Goal: Task Accomplishment & Management: Manage account settings

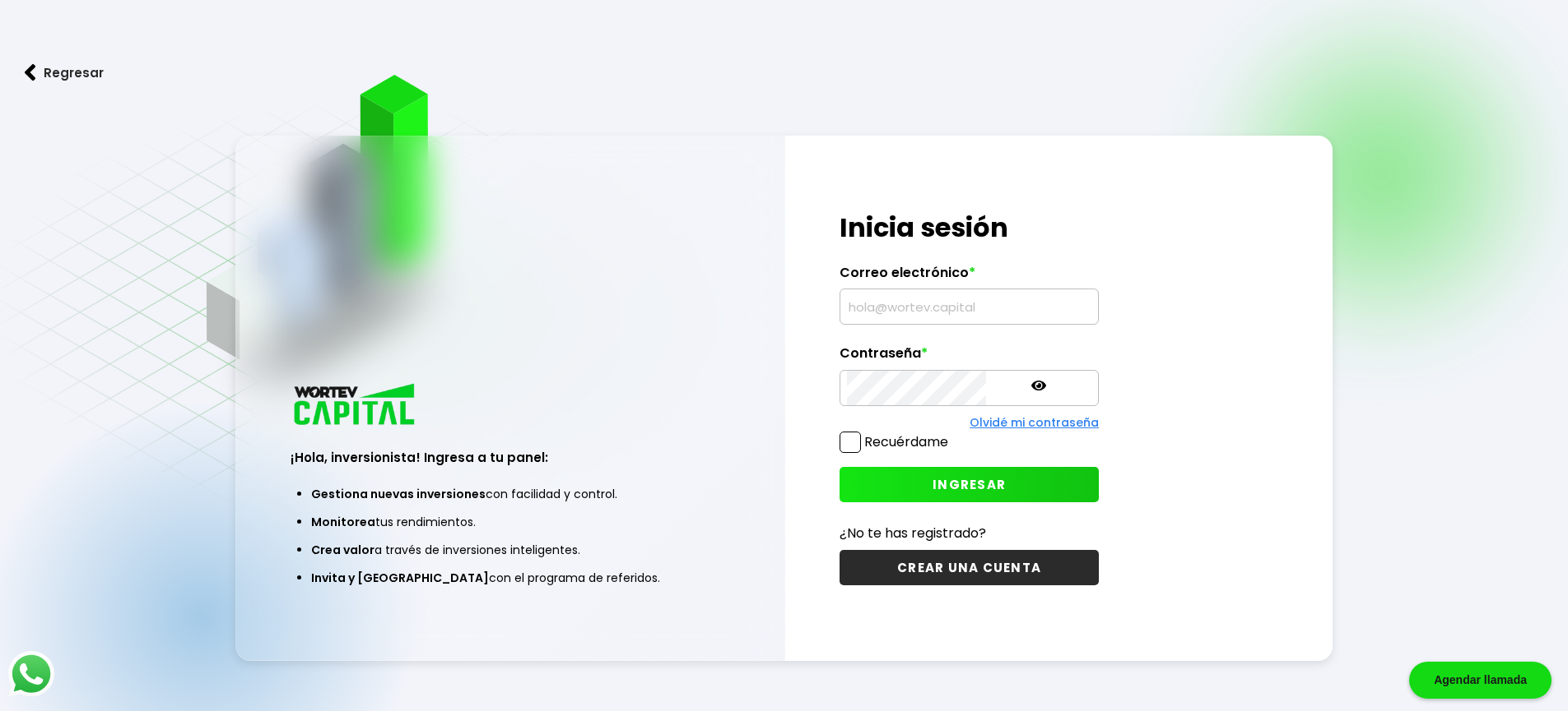
click at [978, 312] on input "text" at bounding box center [969, 307] width 245 height 35
type input "[EMAIL_ADDRESS][DOMAIN_NAME]"
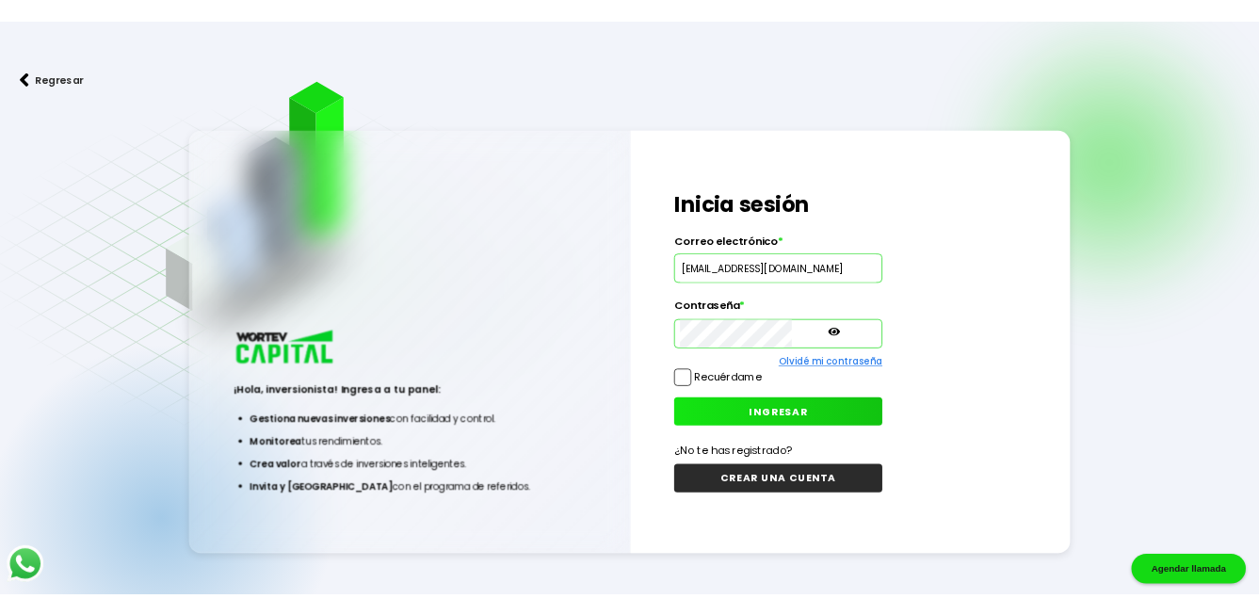
scroll to position [0, 0]
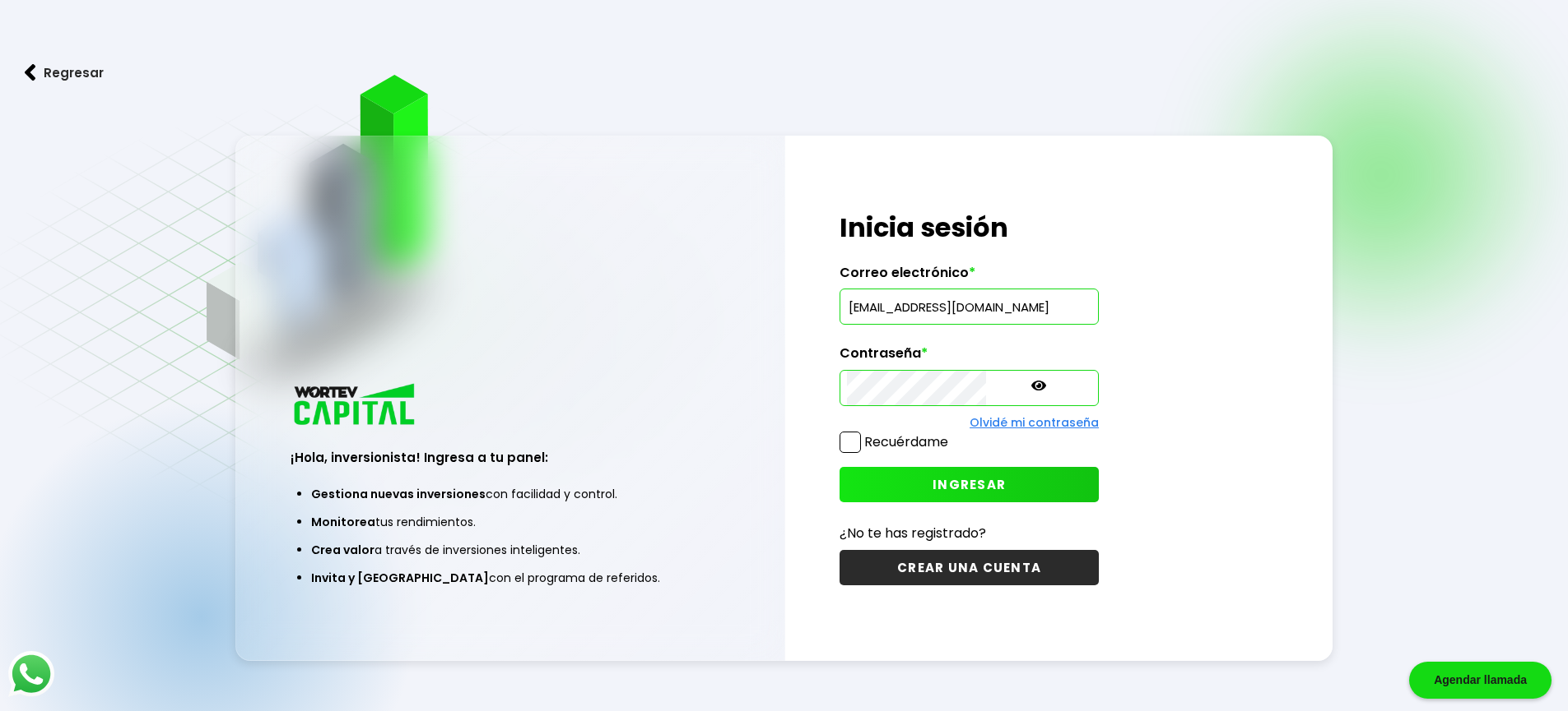
click at [935, 488] on span "INGRESAR" at bounding box center [969, 485] width 73 height 17
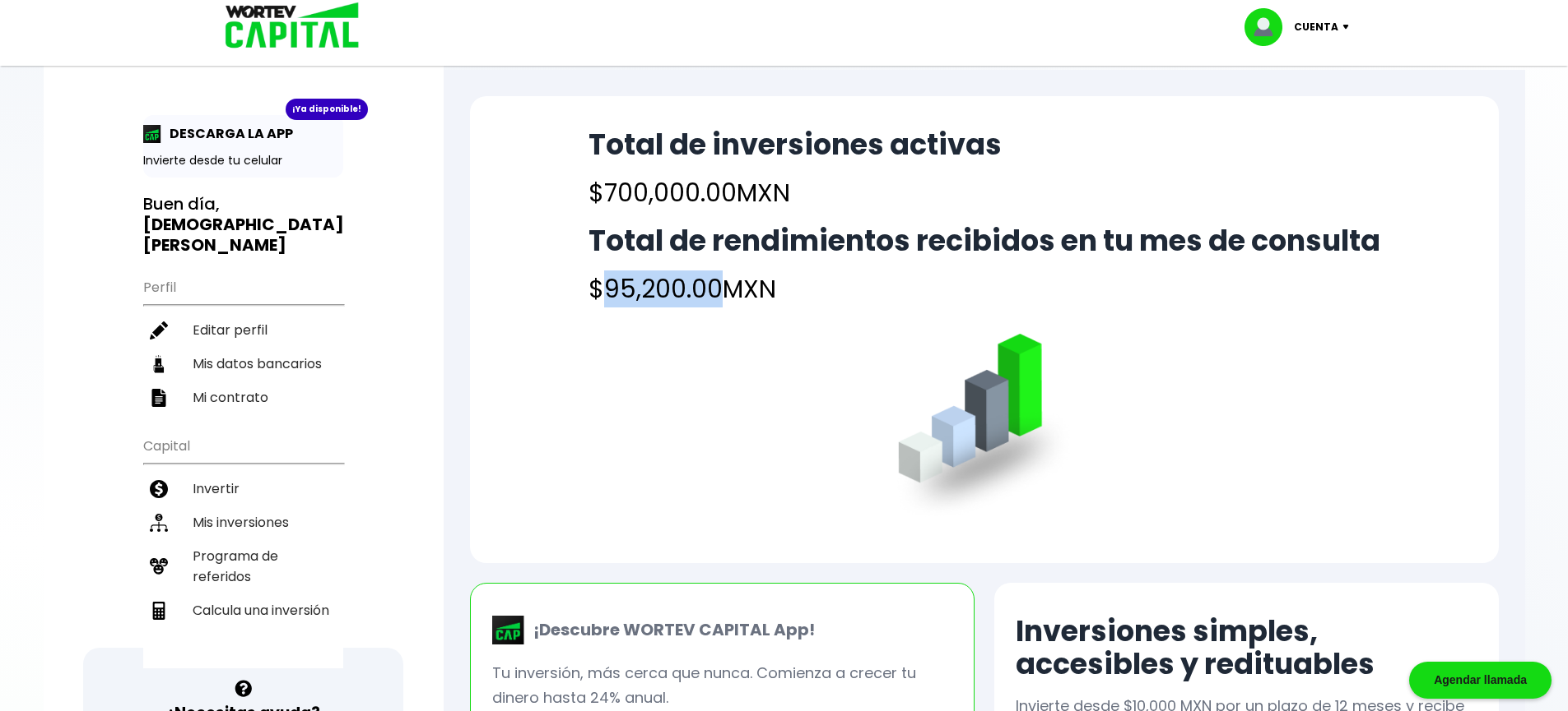
drag, startPoint x: 713, startPoint y: 288, endPoint x: 603, endPoint y: 288, distance: 110.0
click at [603, 288] on h4 "$95,200.00 MXN" at bounding box center [984, 289] width 792 height 37
click at [663, 372] on div "Total de inversiones activas $700,000.00 MXN Total de rendimientos recibidos en…" at bounding box center [984, 329] width 1029 height 467
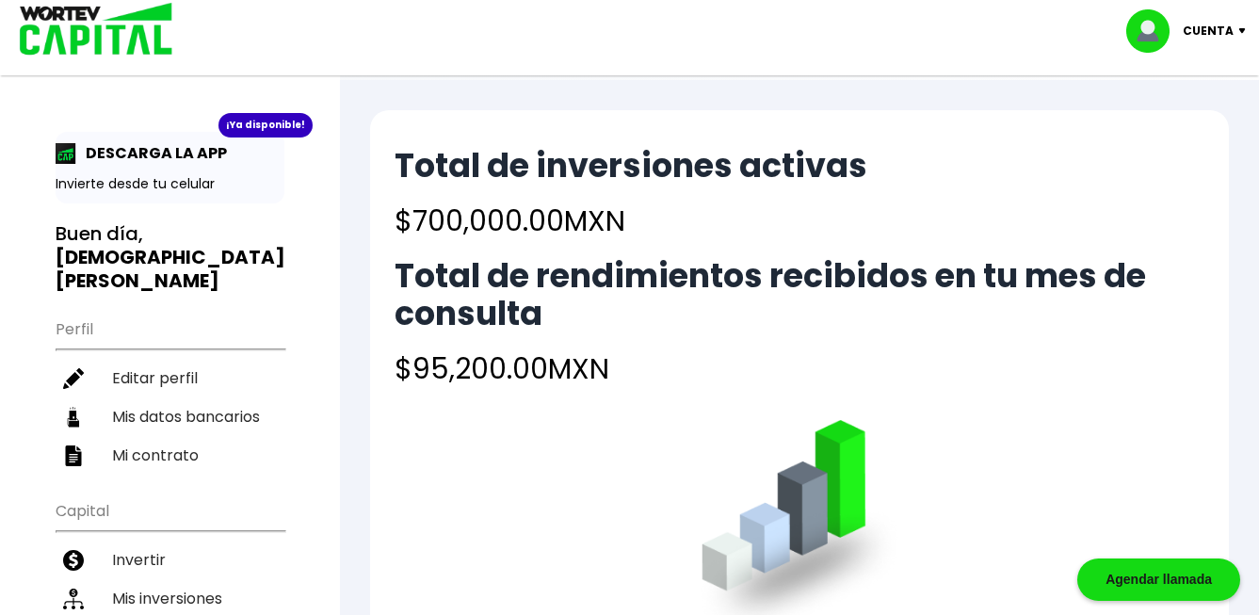
click at [1217, 28] on p "Cuenta" at bounding box center [1208, 31] width 51 height 28
click at [1190, 121] on li "Cerrar sesión" at bounding box center [1188, 125] width 151 height 39
